Goal: Task Accomplishment & Management: Use online tool/utility

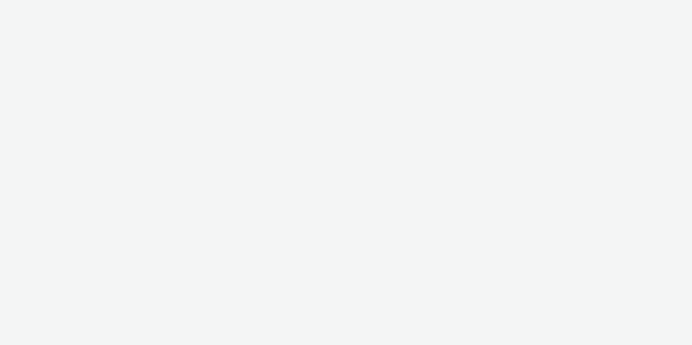
select select "c2295f28-7c96-446f-b279-53c23ee2b854"
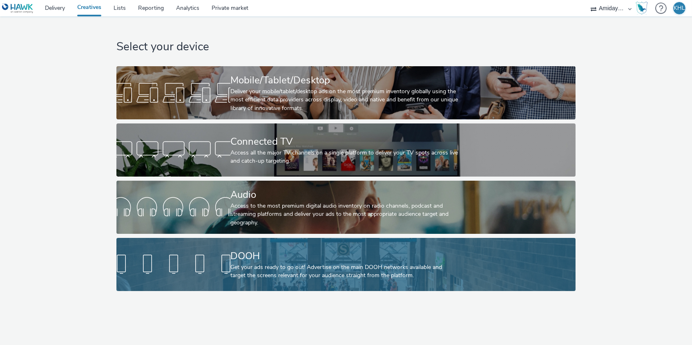
click at [278, 264] on div "Get your ads ready to go out! Advertise on the main DOOH networks available and…" at bounding box center [344, 271] width 228 height 17
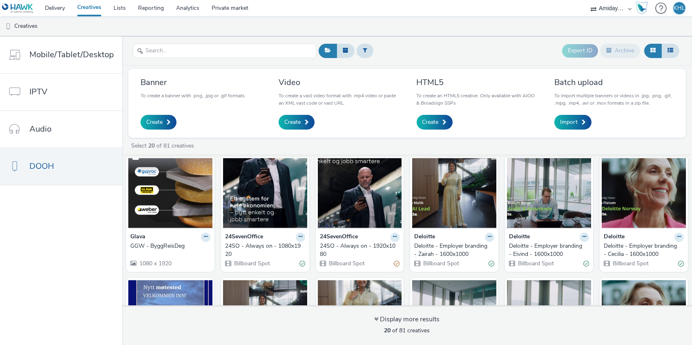
scroll to position [17, 0]
click at [170, 210] on img at bounding box center [170, 188] width 84 height 80
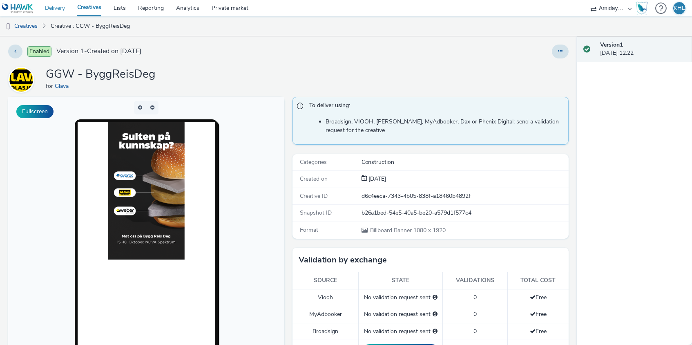
click at [60, 12] on link "Delivery" at bounding box center [55, 8] width 32 height 16
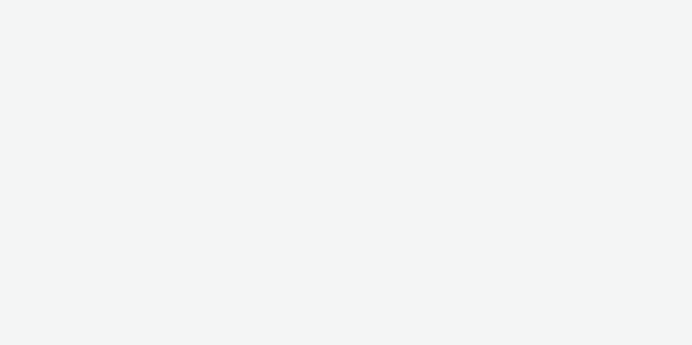
select select "c2295f28-7c96-446f-b279-53c23ee2b854"
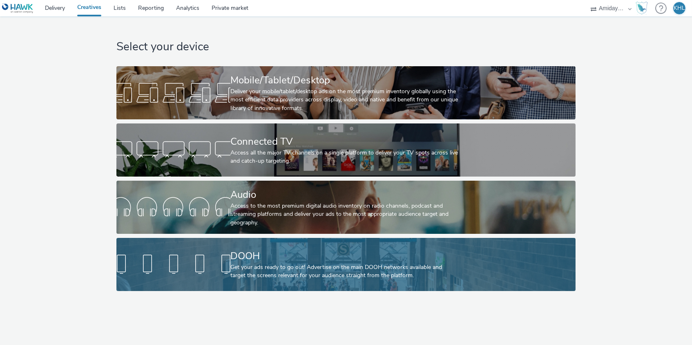
click at [202, 265] on div at bounding box center [173, 264] width 114 height 26
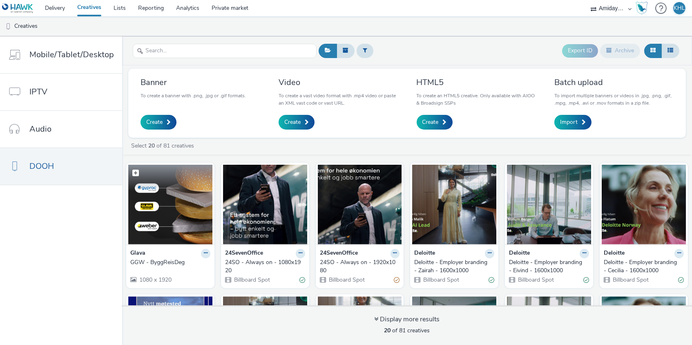
click at [192, 199] on img at bounding box center [170, 205] width 84 height 80
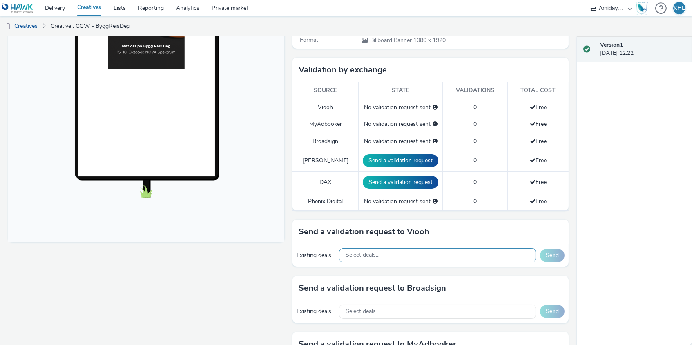
click at [371, 252] on span "Select deals..." at bounding box center [363, 255] width 34 height 7
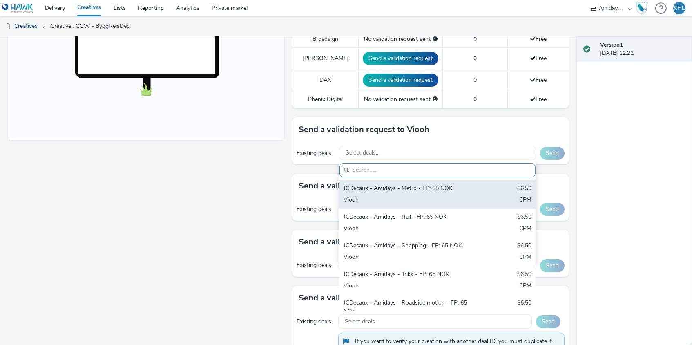
scroll to position [293, 0]
click at [430, 190] on div "JCDecaux - Amidays - Metro - FP: 65 NOK $6.50 Viooh CPM" at bounding box center [438, 194] width 196 height 29
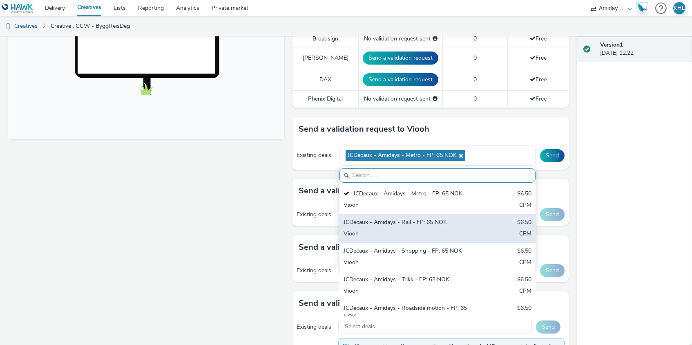
click at [431, 221] on div "JCDecaux - Amidays - Rail - FP: 65 NOK" at bounding box center [406, 222] width 124 height 9
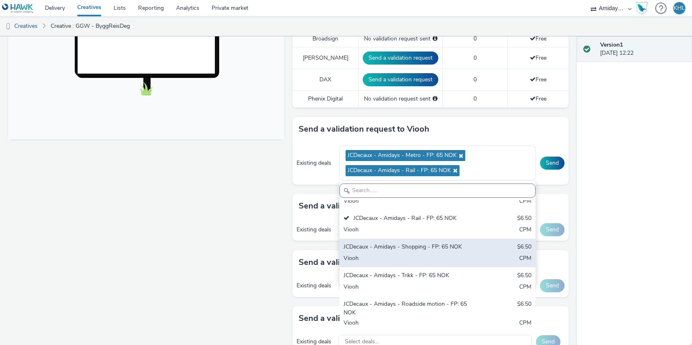
scroll to position [3, 0]
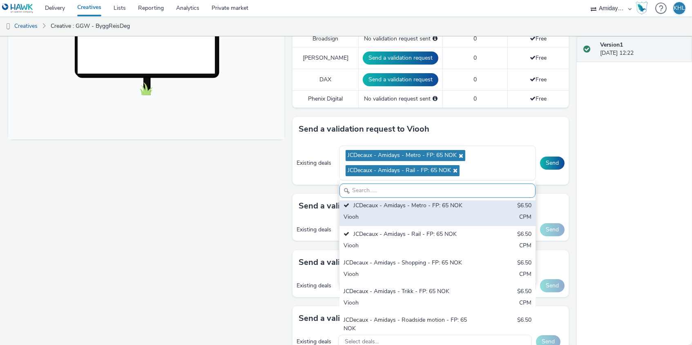
click at [427, 213] on div "Viooh" at bounding box center [406, 217] width 124 height 9
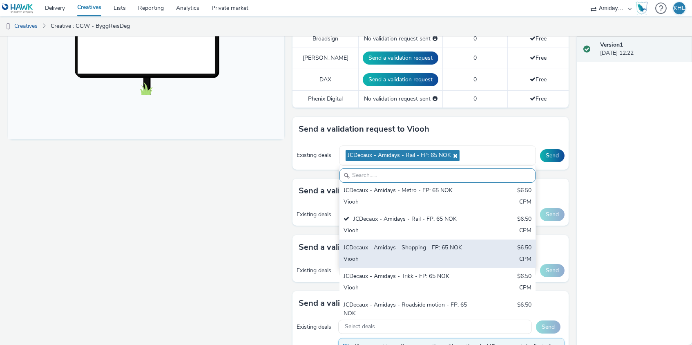
scroll to position [6, 0]
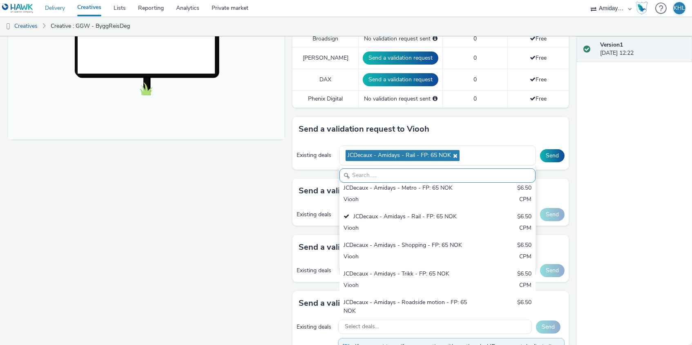
click at [57, 7] on link "Delivery" at bounding box center [55, 8] width 32 height 16
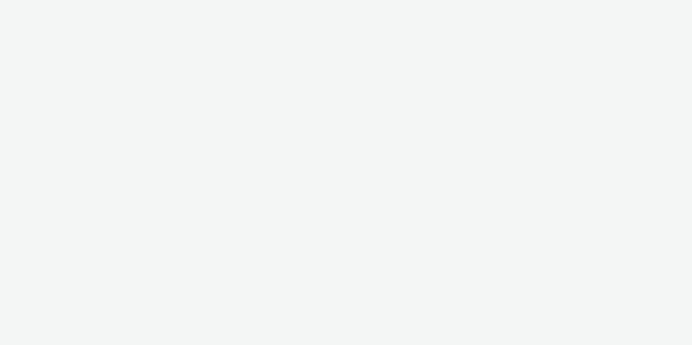
select select "c2295f28-7c96-446f-b279-53c23ee2b854"
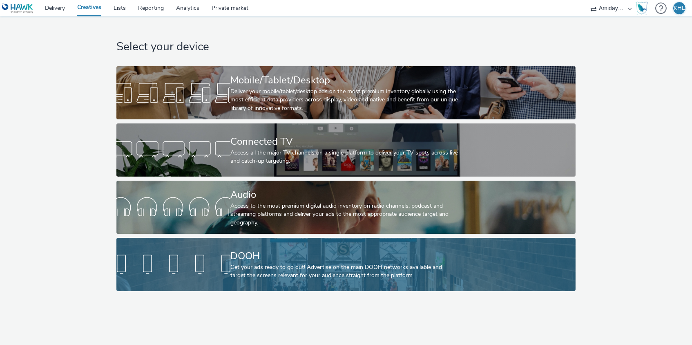
click at [250, 275] on div "Get your ads ready to go out! Advertise on the main DOOH networks available and…" at bounding box center [344, 271] width 228 height 17
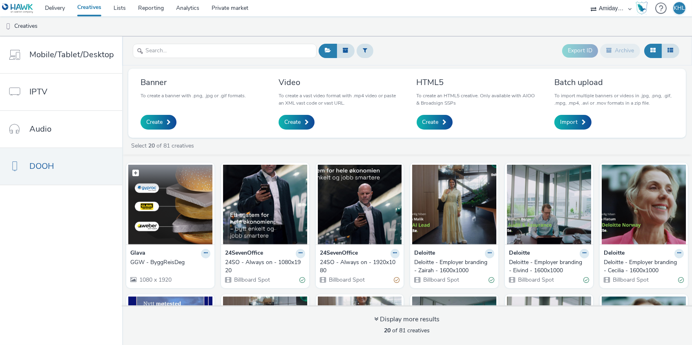
click at [195, 210] on img at bounding box center [170, 205] width 84 height 80
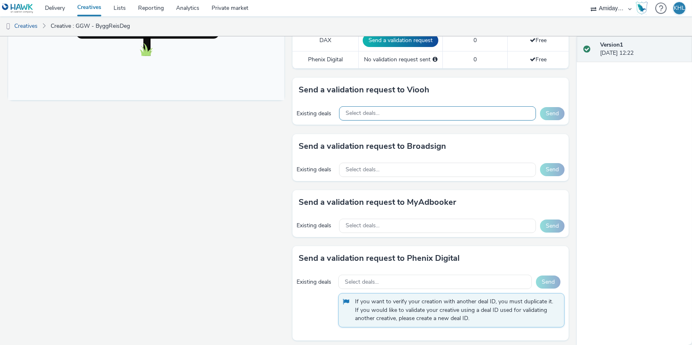
scroll to position [331, 0]
click at [486, 103] on div "Existing deals Select deals... Send" at bounding box center [431, 114] width 276 height 22
click at [483, 108] on div "Select deals..." at bounding box center [437, 114] width 197 height 14
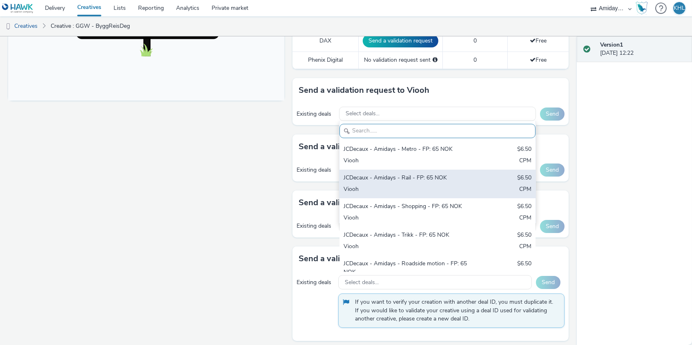
click at [439, 174] on div "JCDecaux - Amidays - Rail - FP: 65 NOK" at bounding box center [406, 178] width 124 height 9
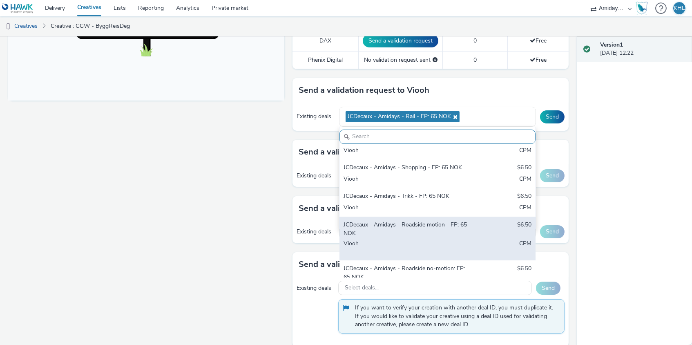
click at [453, 227] on div "JCDecaux - Amidays - Roadside motion - FP: 65 NOK" at bounding box center [406, 229] width 124 height 17
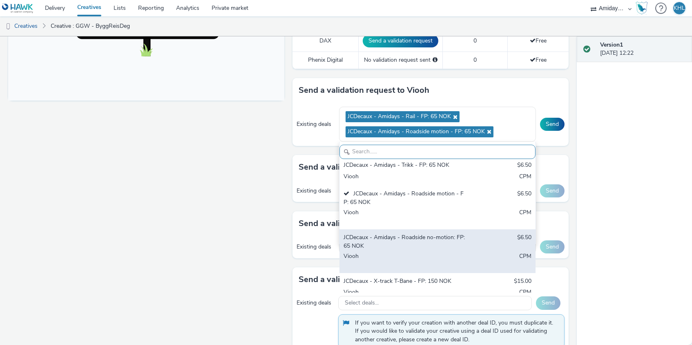
click at [447, 252] on div "Viooh" at bounding box center [406, 260] width 124 height 17
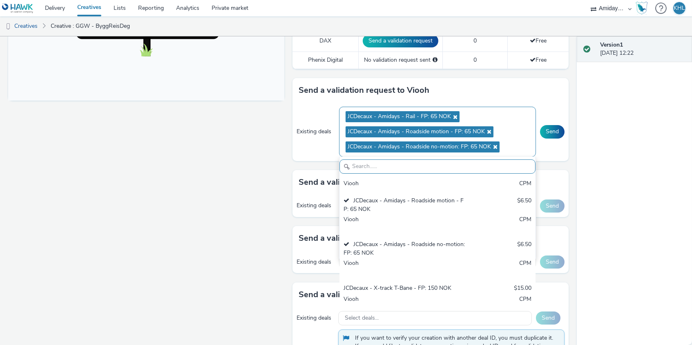
scroll to position [98, 0]
click at [553, 130] on button "Send" at bounding box center [552, 131] width 25 height 13
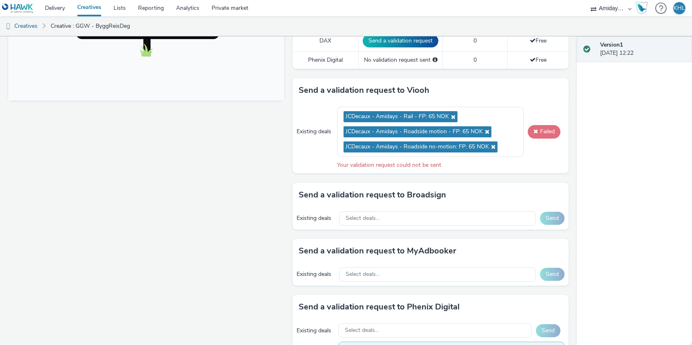
click at [534, 128] on span at bounding box center [536, 131] width 4 height 6
click at [538, 127] on button "Failed" at bounding box center [544, 131] width 33 height 13
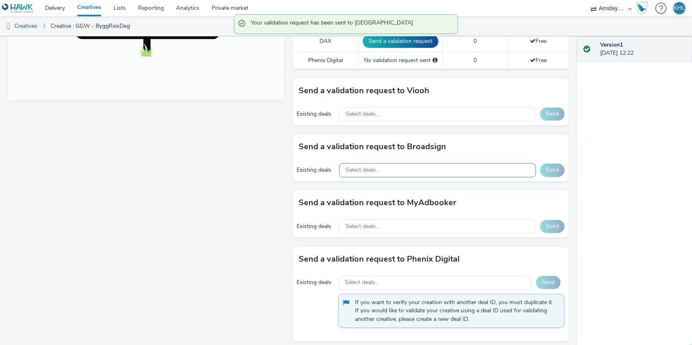
click at [437, 168] on div "Select deals..." at bounding box center [437, 170] width 197 height 14
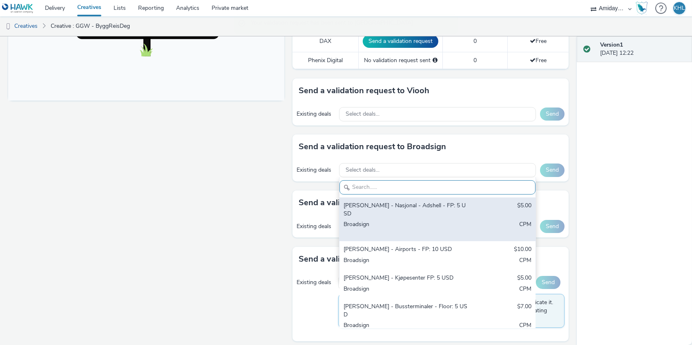
click at [422, 201] on div "[PERSON_NAME] - Nasjonal - Adshell - FP: 5 USD" at bounding box center [406, 209] width 124 height 17
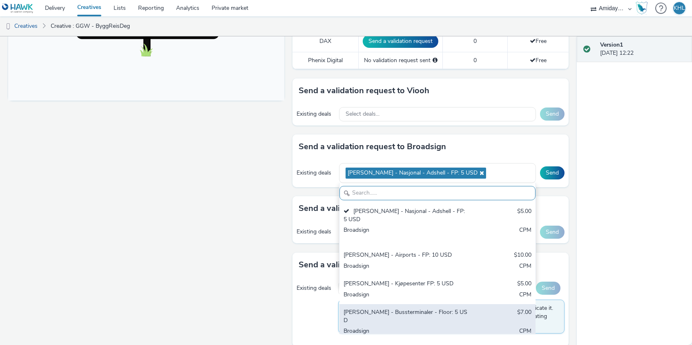
click at [412, 327] on div "Broadsign" at bounding box center [406, 335] width 124 height 17
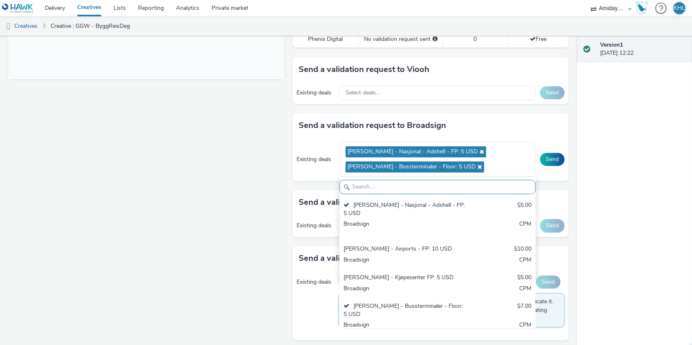
scroll to position [352, 0]
click at [550, 153] on button "Send" at bounding box center [552, 159] width 25 height 13
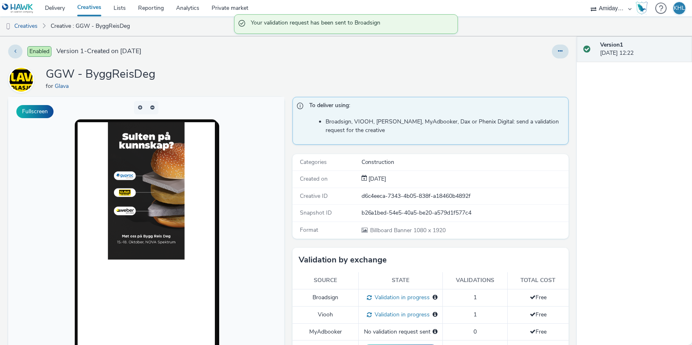
scroll to position [0, 0]
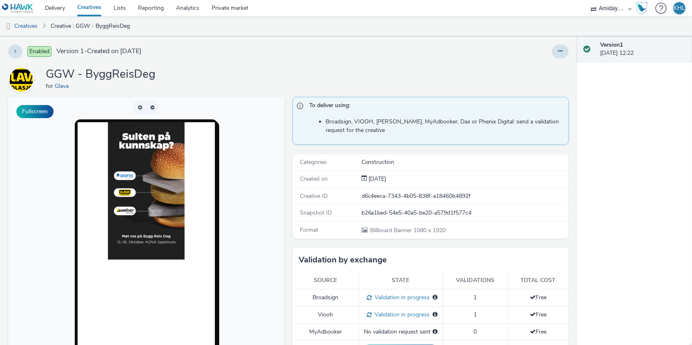
drag, startPoint x: 261, startPoint y: 85, endPoint x: 138, endPoint y: 39, distance: 131.6
click at [261, 85] on div "GGW - ByggReisDeg for Glava" at bounding box center [288, 80] width 561 height 26
click at [51, 9] on link "Delivery" at bounding box center [55, 8] width 32 height 16
